Goal: Check status

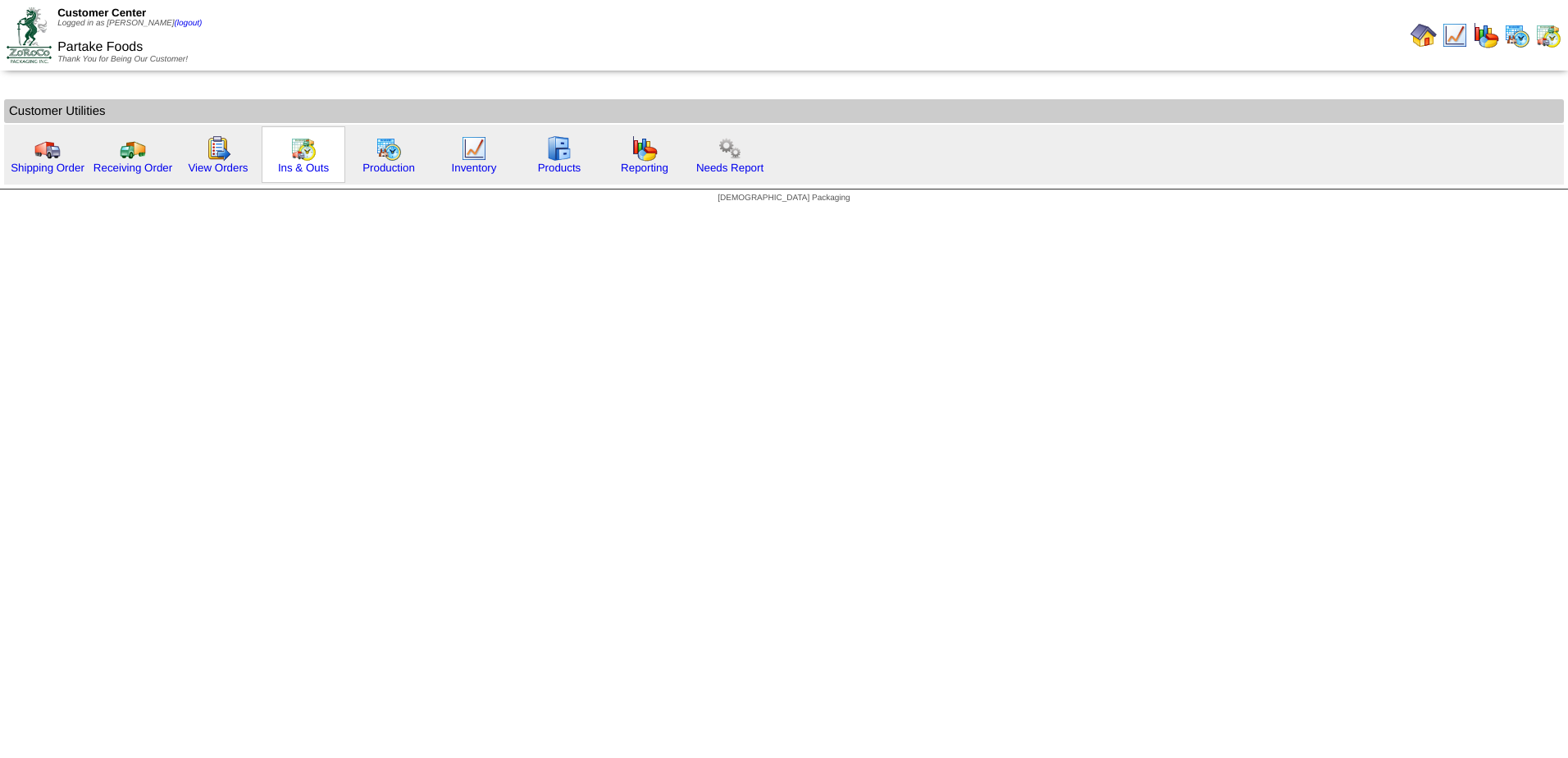
click at [317, 155] on div "Ins & Outs" at bounding box center [303, 155] width 84 height 57
click at [306, 160] on img at bounding box center [304, 148] width 26 height 26
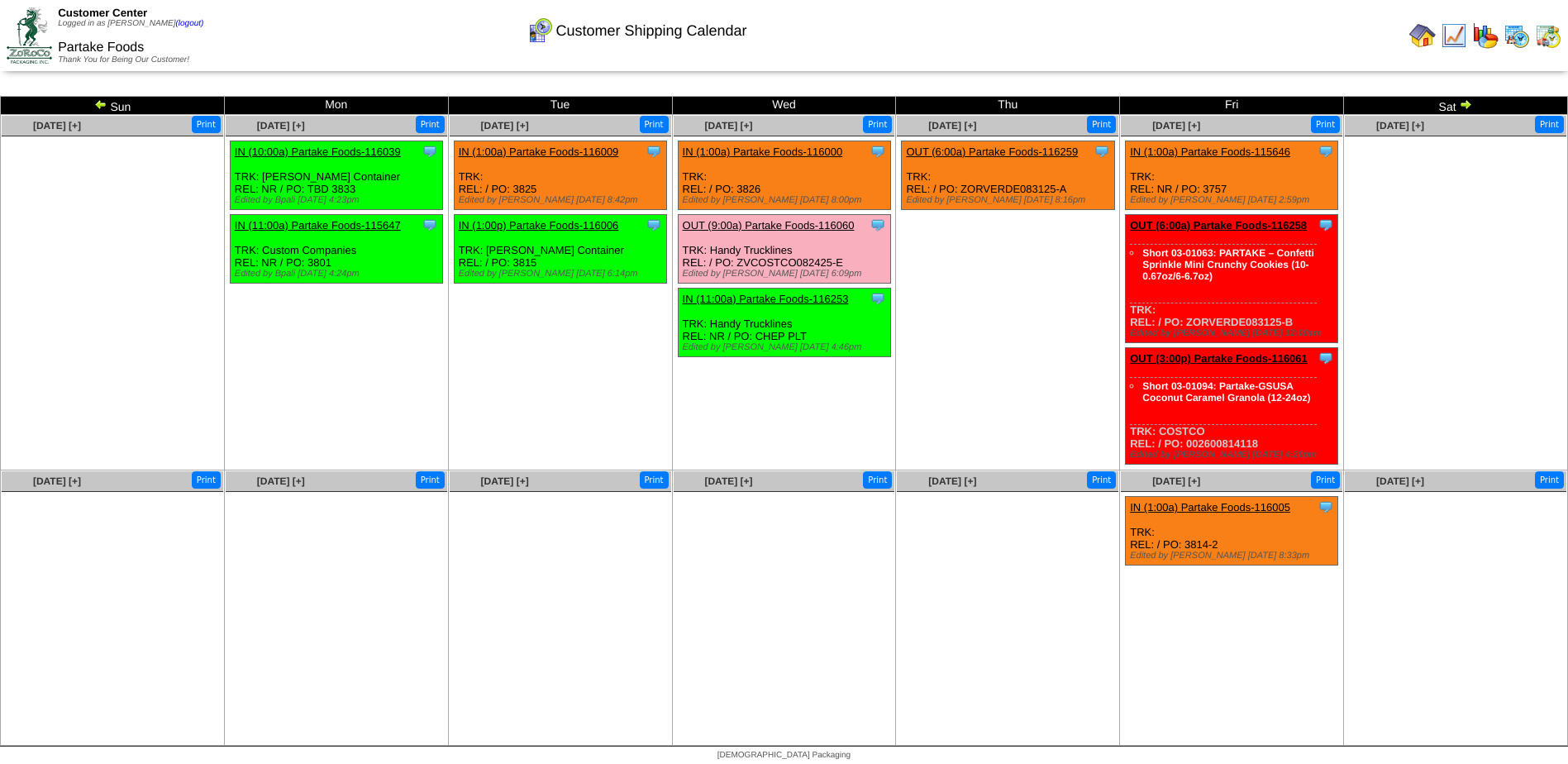
click at [1467, 104] on img at bounding box center [1465, 105] width 13 height 13
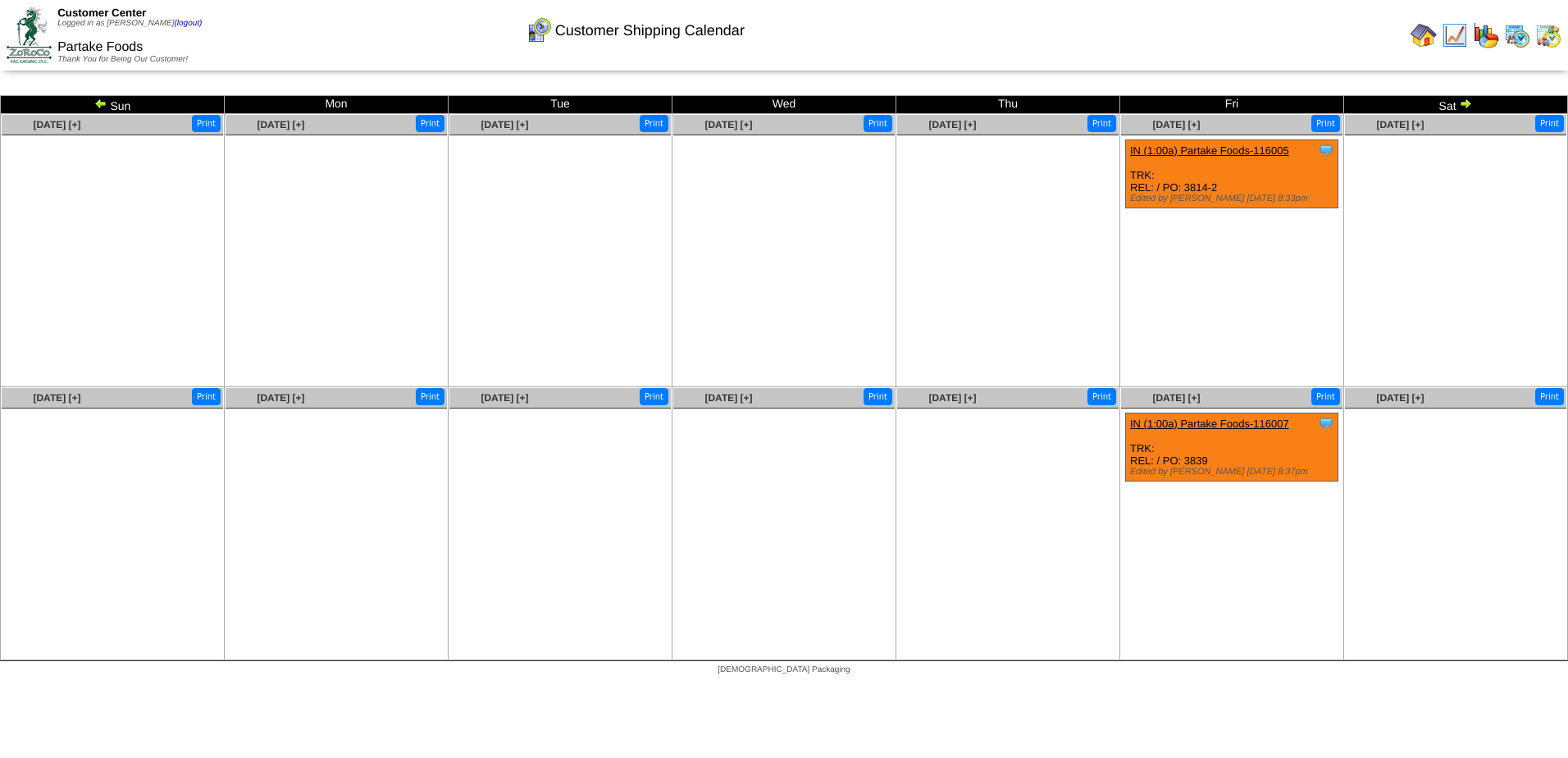
click at [1467, 105] on img at bounding box center [1465, 104] width 13 height 13
